Goal: Task Accomplishment & Management: Manage account settings

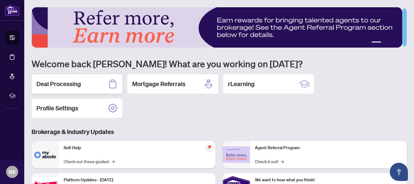
click at [81, 83] on div "Deal Processing" at bounding box center [77, 83] width 91 height 19
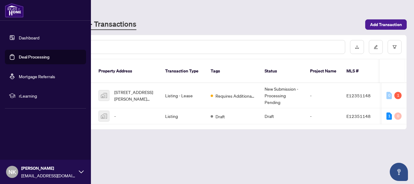
click at [24, 38] on link "Dashboard" at bounding box center [29, 37] width 21 height 5
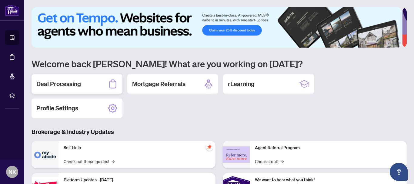
click at [98, 85] on div "Deal Processing" at bounding box center [77, 83] width 91 height 19
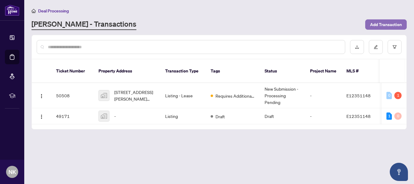
click at [376, 24] on span "Add Transaction" at bounding box center [386, 25] width 32 height 10
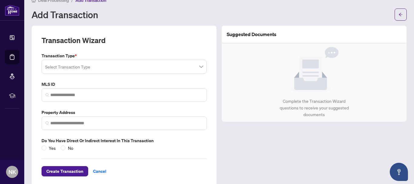
scroll to position [20, 0]
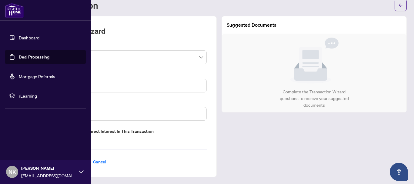
click at [23, 37] on link "Dashboard" at bounding box center [29, 37] width 21 height 5
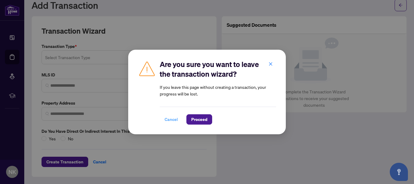
click at [173, 119] on span "Cancel" at bounding box center [171, 120] width 13 height 10
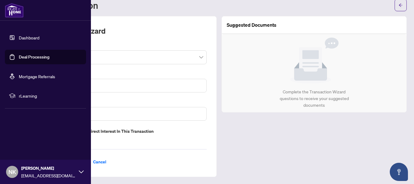
click at [25, 36] on link "Dashboard" at bounding box center [29, 37] width 21 height 5
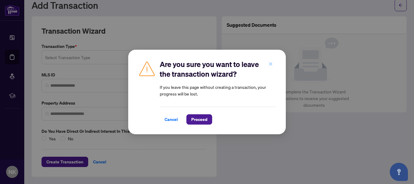
click at [271, 63] on icon "close" at bounding box center [271, 64] width 4 height 4
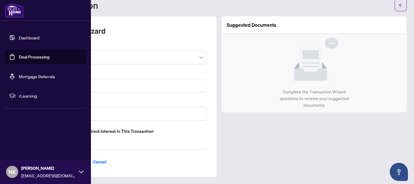
click at [29, 57] on link "Deal Processing" at bounding box center [34, 56] width 31 height 5
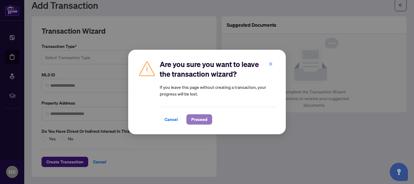
click at [205, 124] on span "Proceed" at bounding box center [199, 120] width 16 height 10
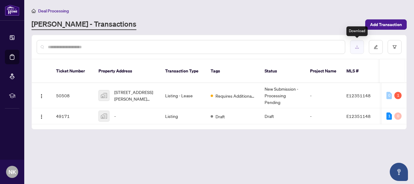
click at [357, 45] on icon "download" at bounding box center [357, 47] width 4 height 4
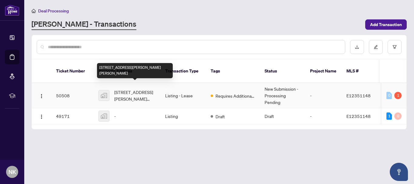
click at [131, 89] on span "[STREET_ADDRESS][PERSON_NAME][PERSON_NAME]" at bounding box center [134, 95] width 41 height 13
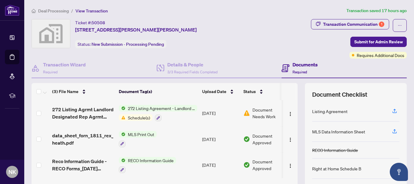
scroll to position [70, 0]
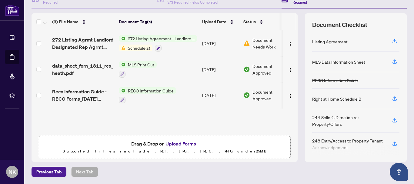
click at [132, 39] on span "272 Listing Agreement - Landlord Designated Representation Agreement Authority …" at bounding box center [161, 38] width 72 height 7
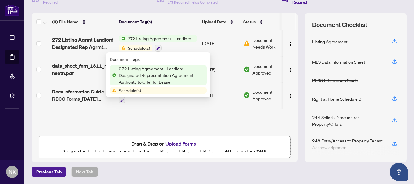
click at [132, 39] on span "272 Listing Agreement - Landlord Designated Representation Agreement Authority …" at bounding box center [161, 38] width 72 height 7
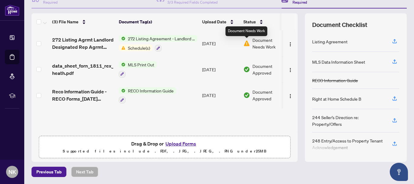
click at [246, 43] on img at bounding box center [246, 43] width 7 height 7
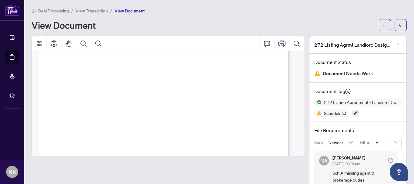
scroll to position [970, 0]
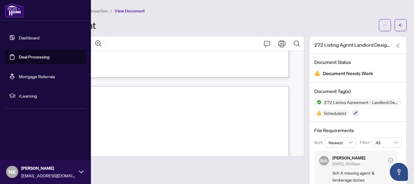
click at [19, 37] on link "Dashboard" at bounding box center [29, 37] width 21 height 5
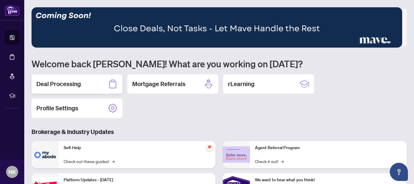
click at [75, 81] on h2 "Deal Processing" at bounding box center [58, 84] width 45 height 8
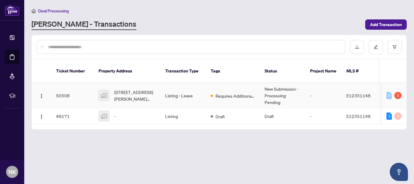
click at [178, 93] on td "Listing - Lease" at bounding box center [182, 95] width 45 height 25
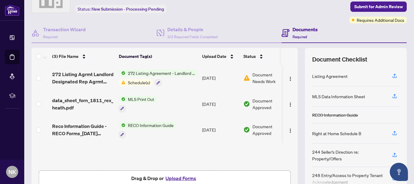
scroll to position [70, 0]
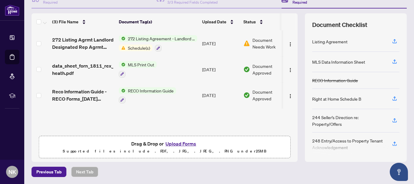
click at [175, 144] on button "Upload Forms" at bounding box center [181, 144] width 34 height 8
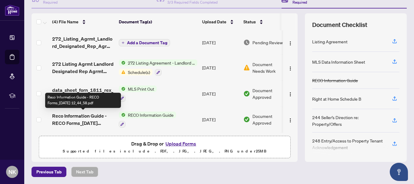
click at [103, 115] on span "Reco Information Guide - RECO Forms_[DATE] 12_44_58.pdf" at bounding box center [83, 119] width 62 height 15
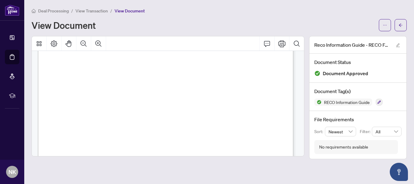
scroll to position [3728, 0]
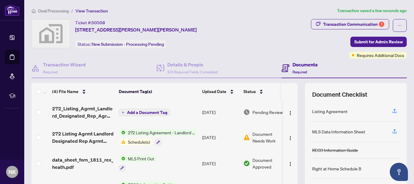
scroll to position [70, 0]
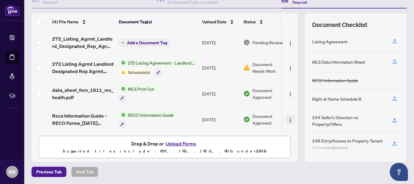
click at [288, 119] on img "button" at bounding box center [290, 120] width 5 height 5
click at [153, 42] on span "Add a Document Tag" at bounding box center [147, 43] width 40 height 4
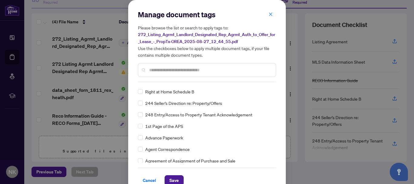
scroll to position [121, 0]
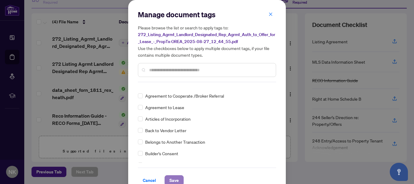
click at [174, 178] on span "Save" at bounding box center [173, 181] width 9 height 10
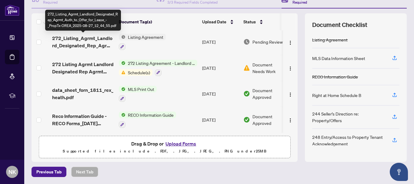
click at [97, 41] on span "272_Listing_Agrmt_Landlord_Designated_Rep_Agrmt_Auth_to_Offer_for_Lease_-_PropT…" at bounding box center [83, 42] width 62 height 15
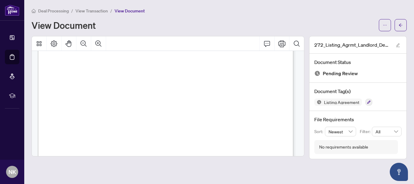
scroll to position [121, 0]
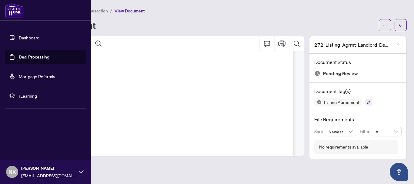
click at [24, 37] on link "Dashboard" at bounding box center [29, 37] width 21 height 5
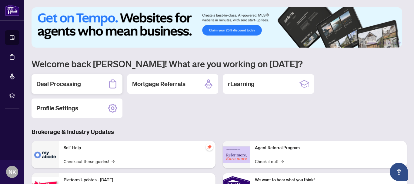
click at [90, 81] on div "Deal Processing" at bounding box center [77, 83] width 91 height 19
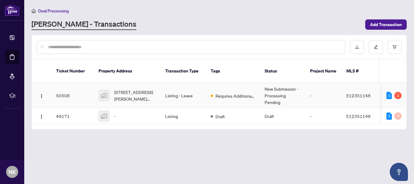
click at [169, 87] on td "Listing - Lease" at bounding box center [182, 95] width 45 height 25
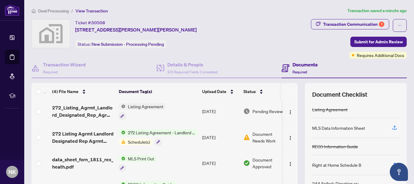
scroll to position [30, 0]
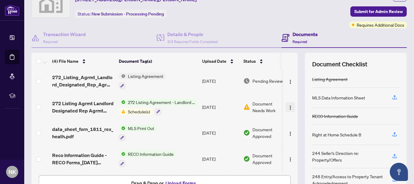
click at [288, 106] on img "button" at bounding box center [290, 107] width 5 height 5
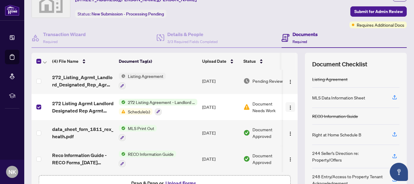
click at [288, 105] on img "button" at bounding box center [290, 107] width 5 height 5
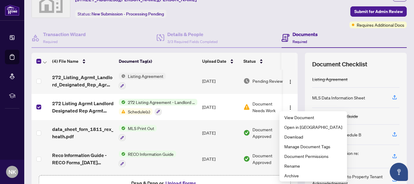
click at [297, 72] on div "(4) File Name Document Tag(s) Upload Date Status 272_Listing_Agrmt_Landlord_Des…" at bounding box center [219, 127] width 375 height 149
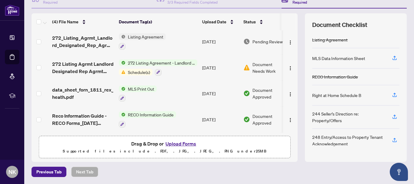
scroll to position [0, 0]
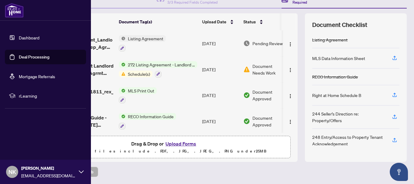
click at [21, 37] on link "Dashboard" at bounding box center [29, 37] width 21 height 5
